Goal: Information Seeking & Learning: Find specific fact

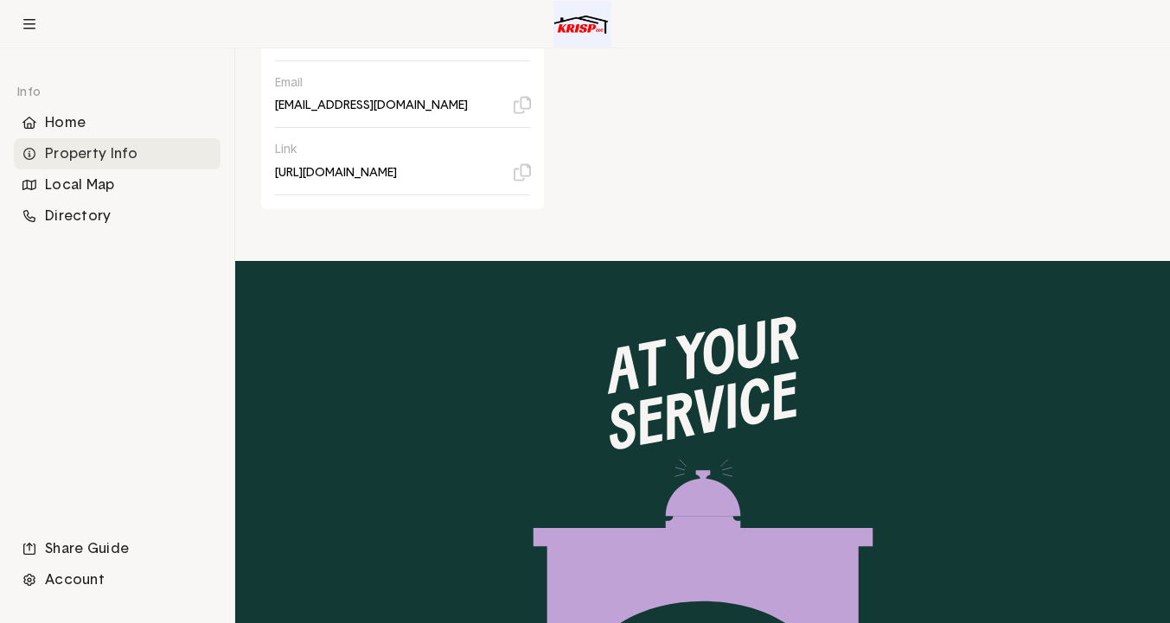
scroll to position [1014, 0]
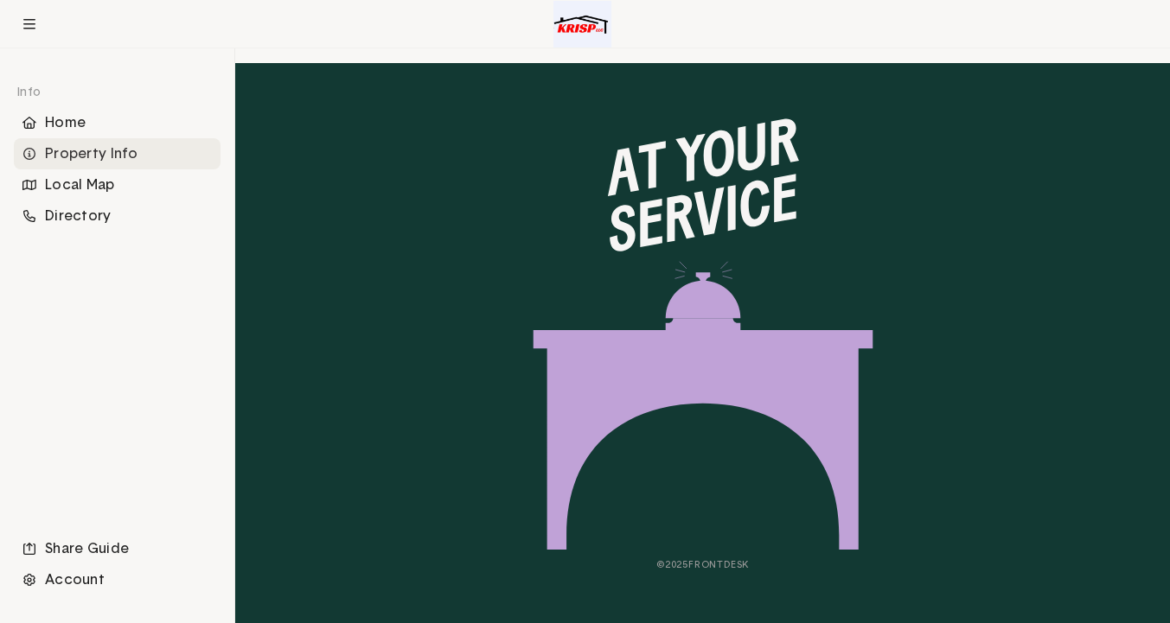
click at [685, 571] on div "© 2025 Frontdesk" at bounding box center [702, 343] width 934 height 560
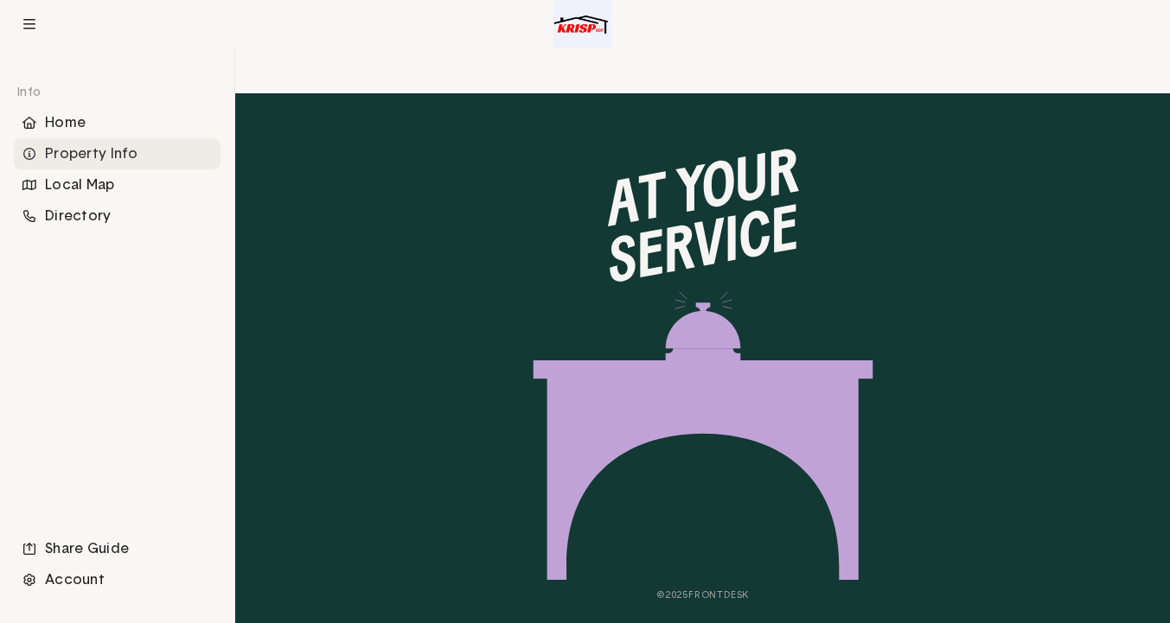
scroll to position [981, 0]
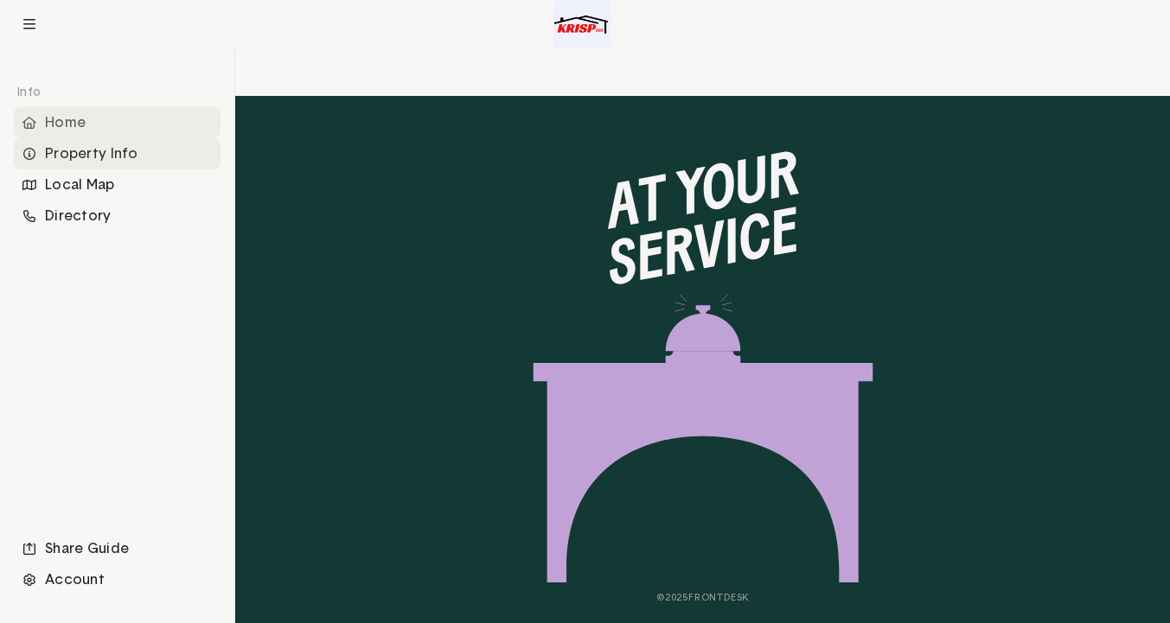
click at [67, 127] on div "Home" at bounding box center [117, 122] width 207 height 31
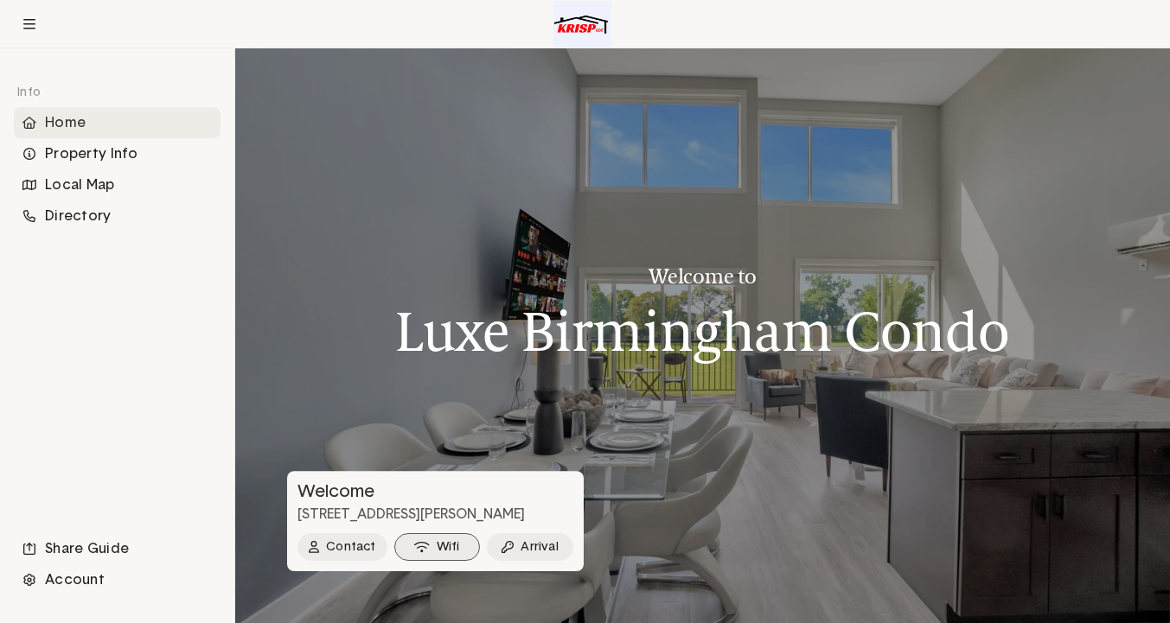
click at [441, 539] on button "Wifi" at bounding box center [437, 547] width 86 height 28
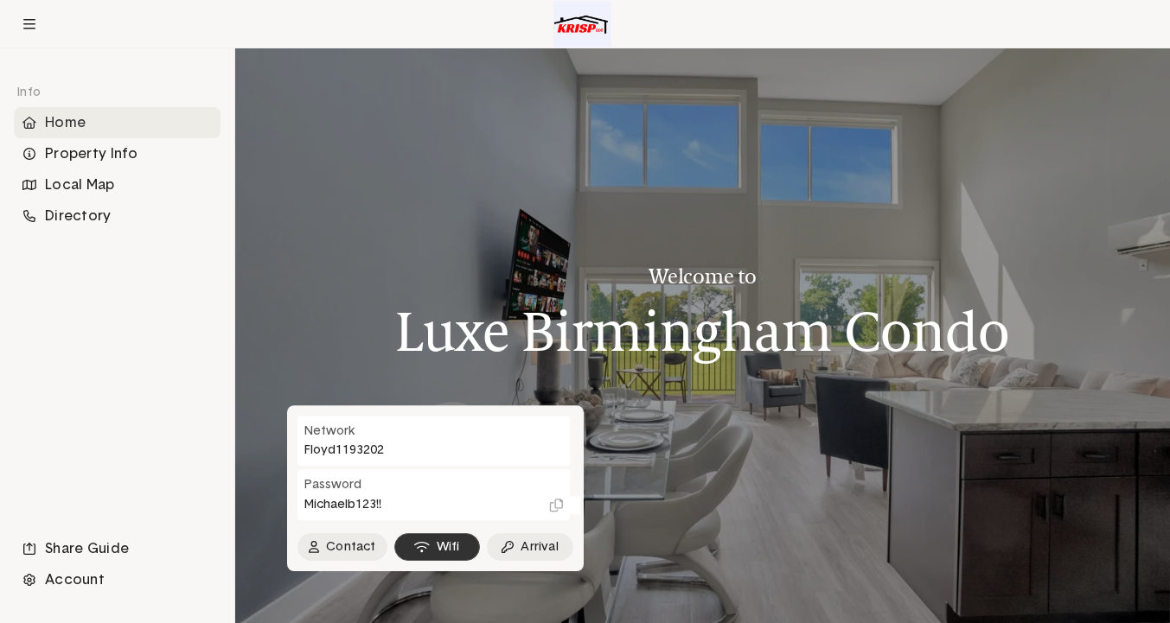
click at [437, 548] on button "Wifi" at bounding box center [437, 547] width 86 height 28
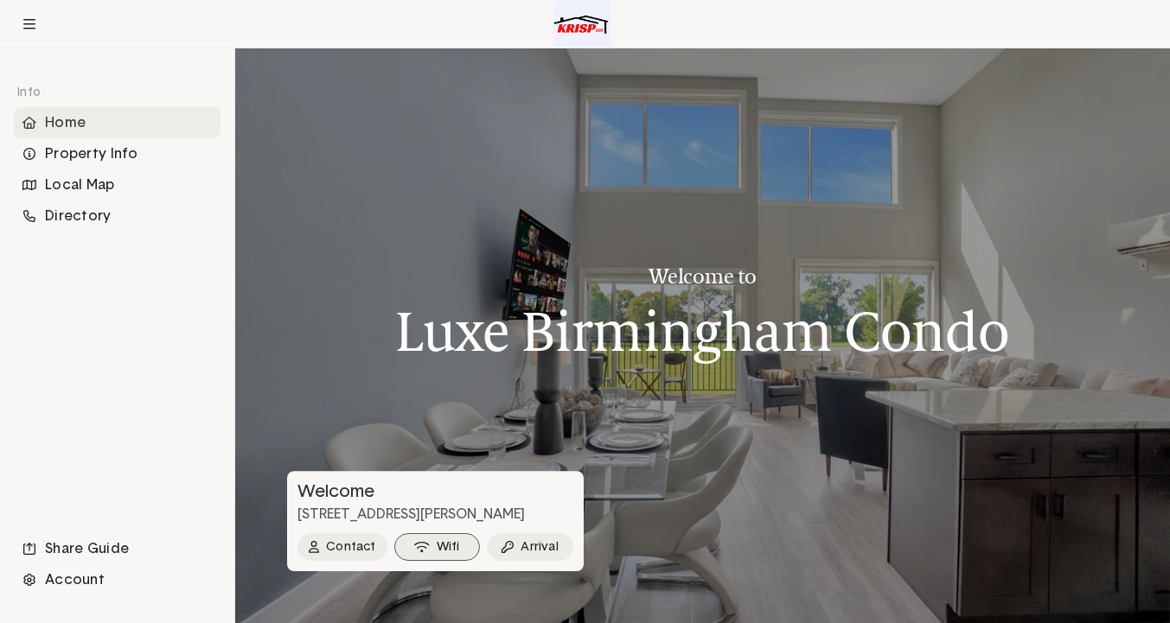
click at [437, 548] on button "Wifi" at bounding box center [437, 547] width 86 height 28
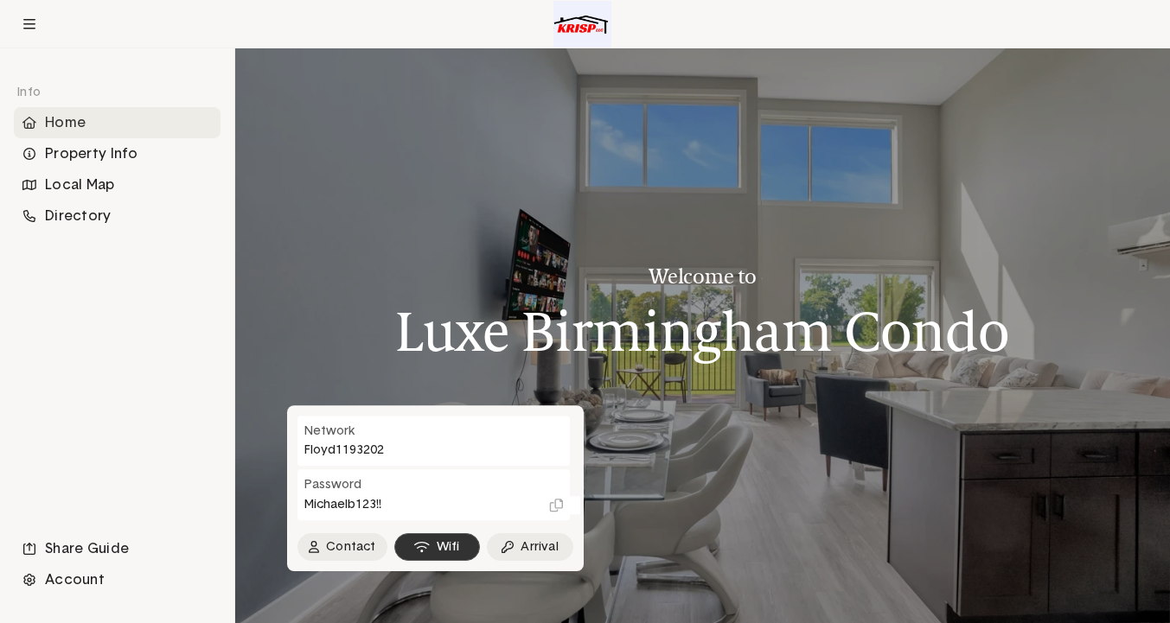
click at [453, 541] on button "Wifi" at bounding box center [437, 547] width 86 height 28
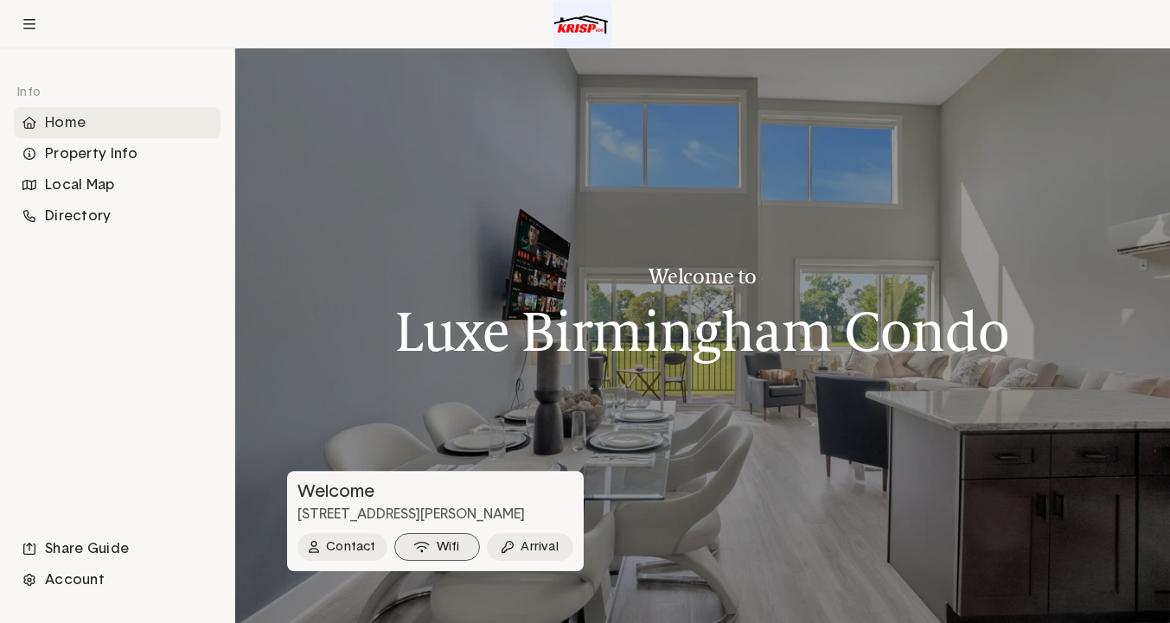
click at [453, 541] on button "Wifi" at bounding box center [437, 547] width 86 height 28
